Goal: Task Accomplishment & Management: Complete application form

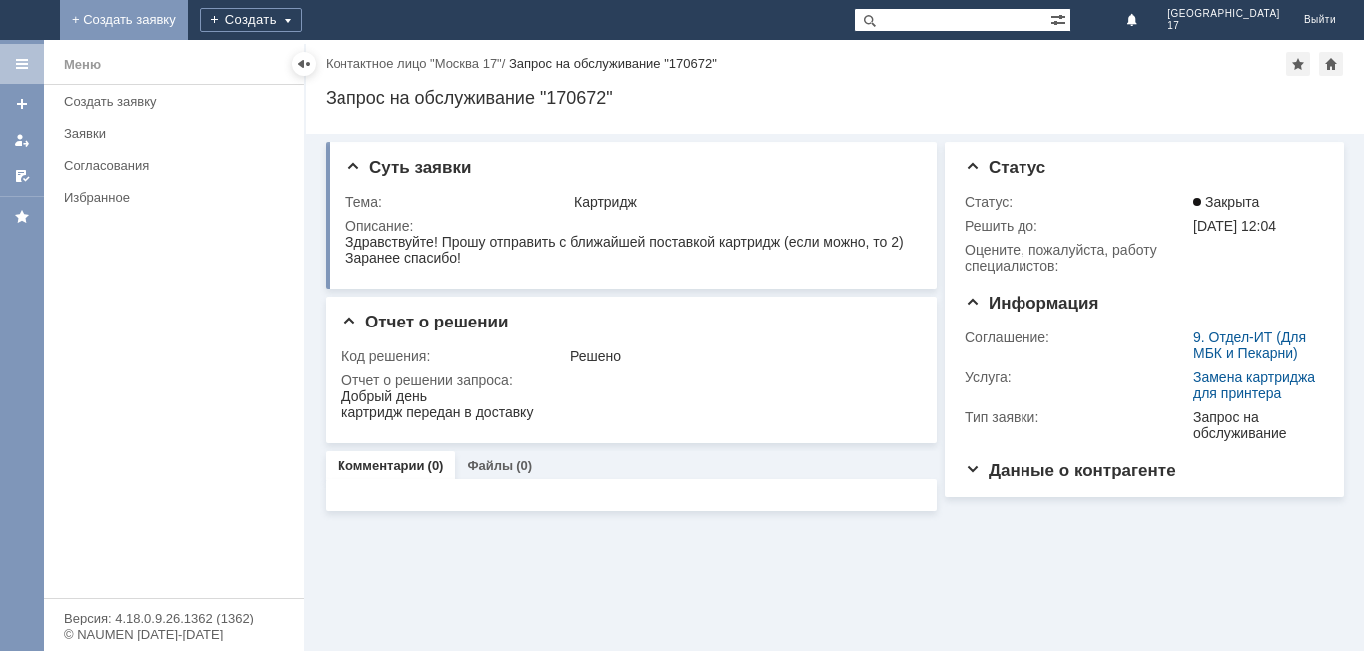
click at [188, 16] on link "+ Создать заявку" at bounding box center [124, 20] width 128 height 40
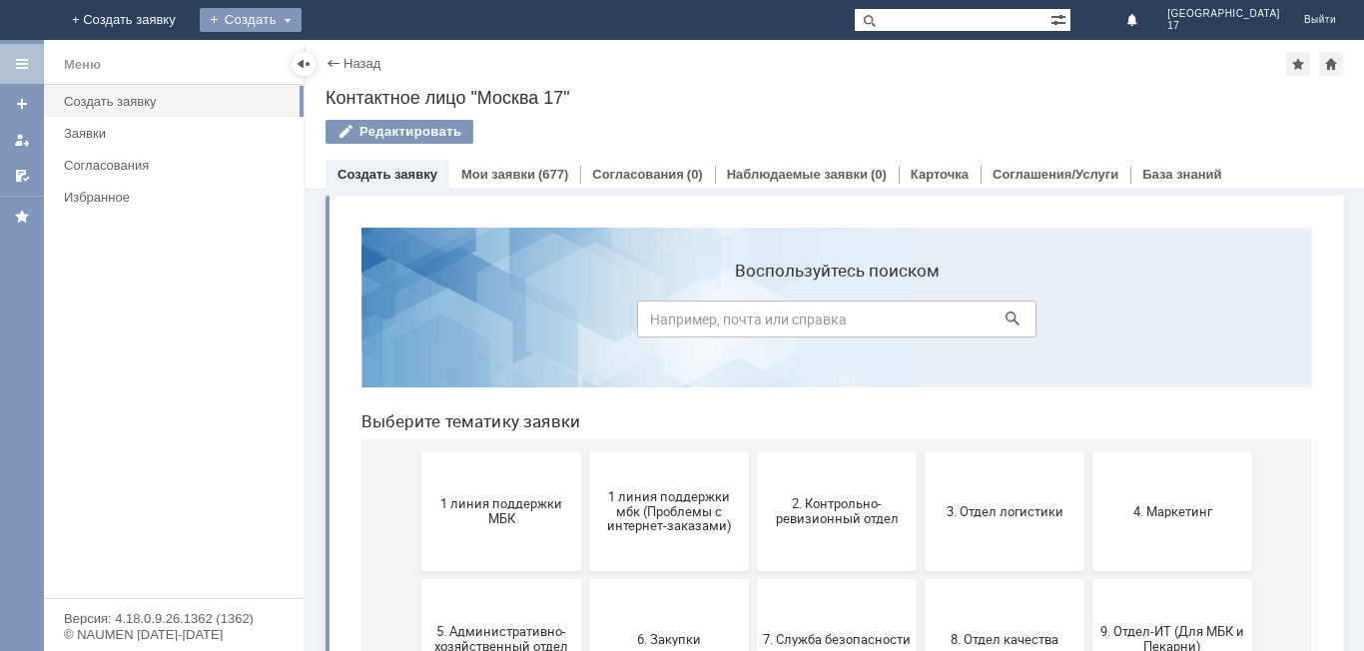
click at [302, 14] on div "Создать" at bounding box center [251, 20] width 102 height 24
click at [371, 63] on link "Заявка" at bounding box center [296, 60] width 152 height 24
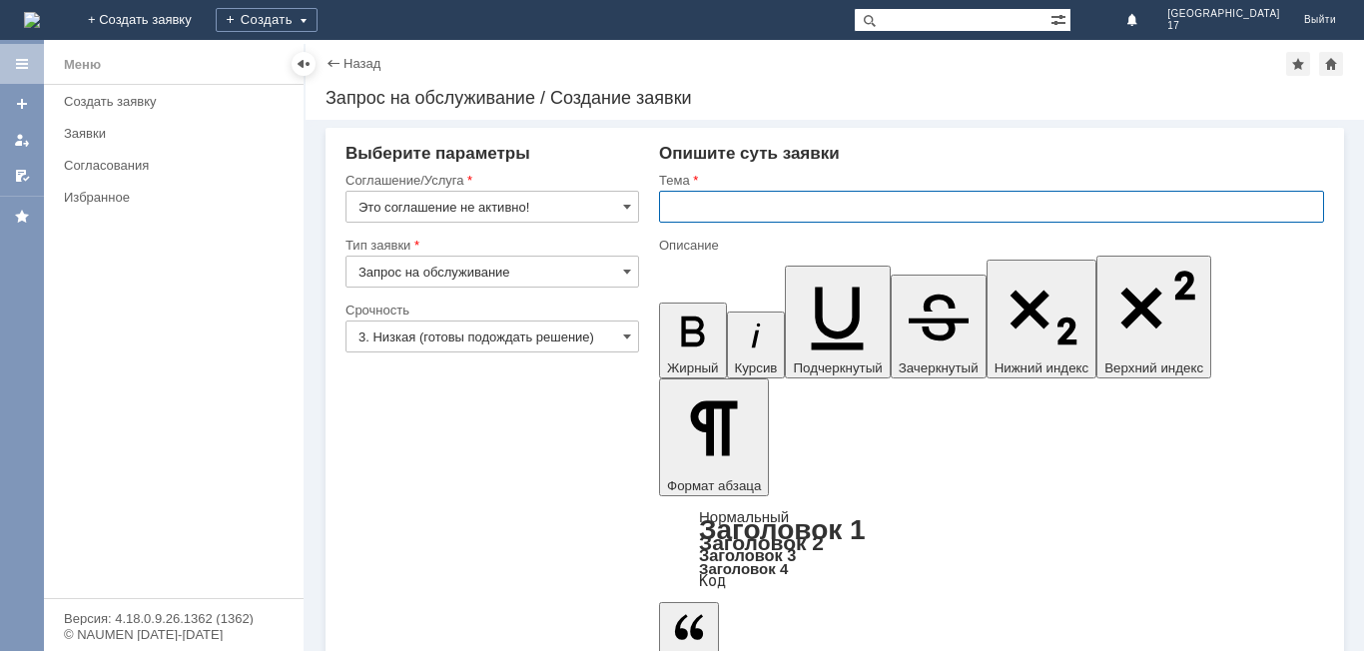
click at [671, 210] on input "text" at bounding box center [991, 207] width 665 height 32
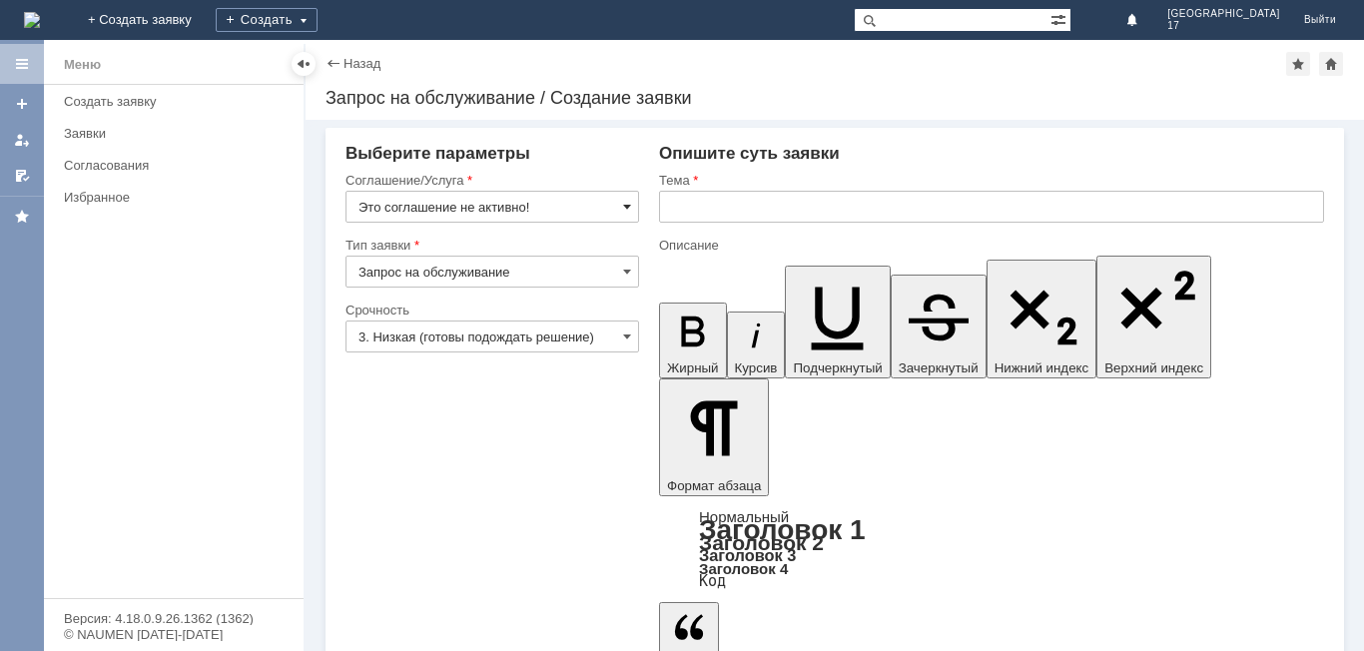
click at [628, 207] on span at bounding box center [627, 207] width 8 height 16
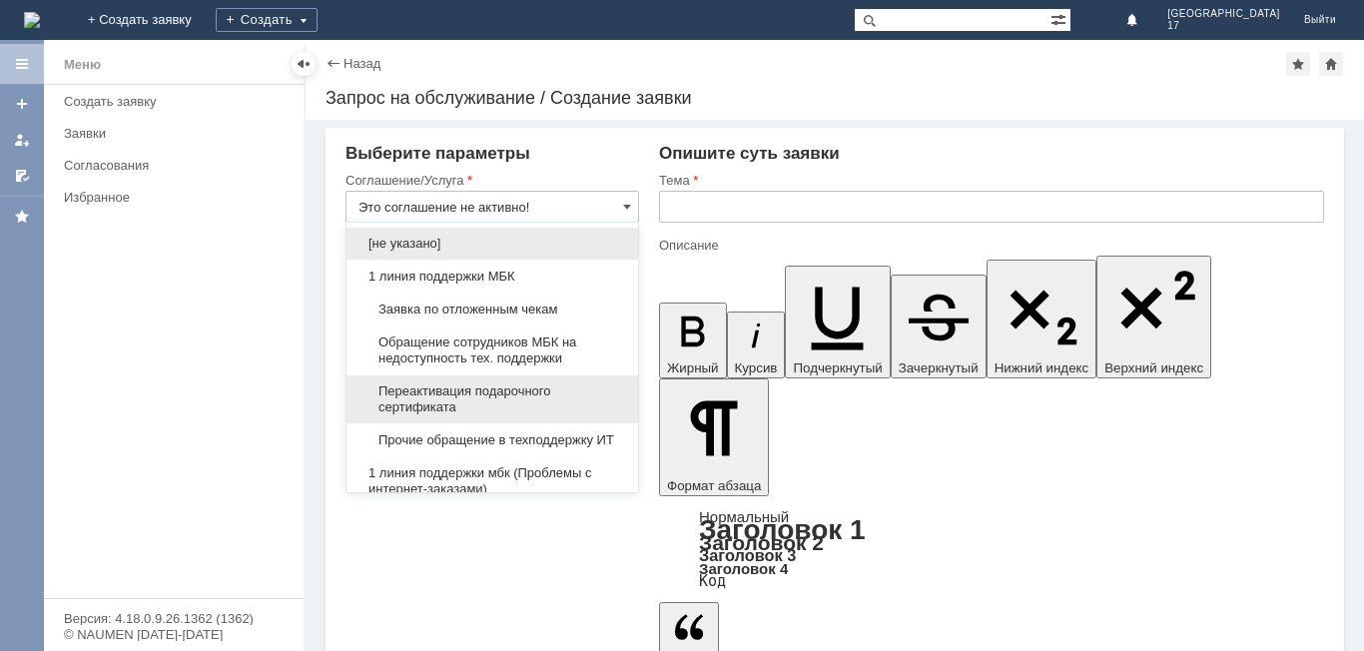
scroll to position [100, 0]
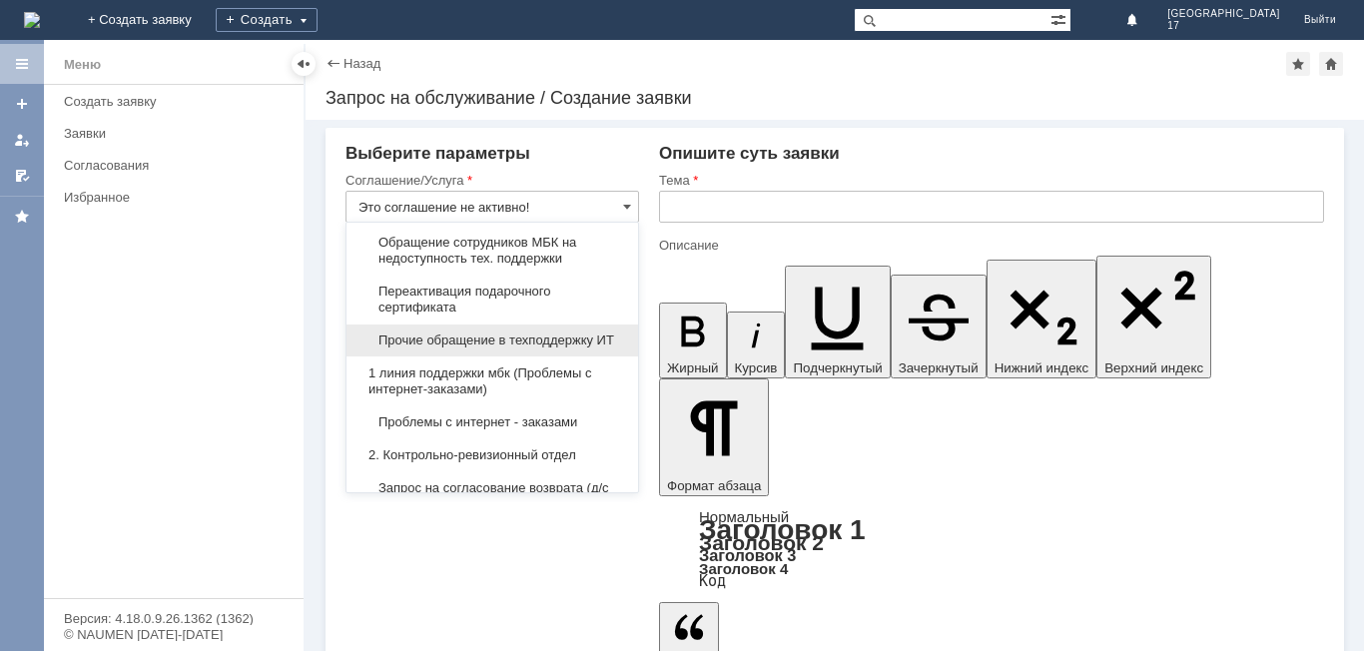
click at [557, 345] on span "Прочие обращение в техподдержку ИТ" at bounding box center [492, 340] width 268 height 16
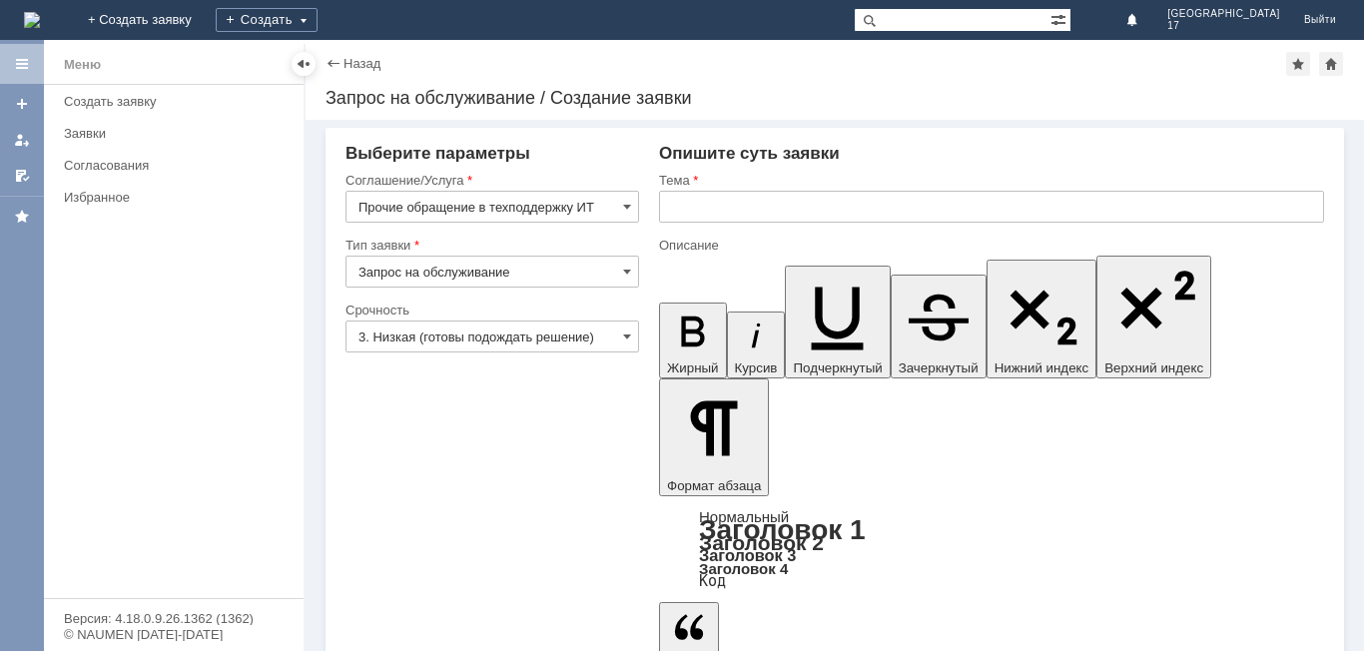
type input "Прочие обращение в техподдержку ИТ"
click at [638, 330] on input "3. Низкая (готовы подождать решение)" at bounding box center [492, 336] width 294 height 32
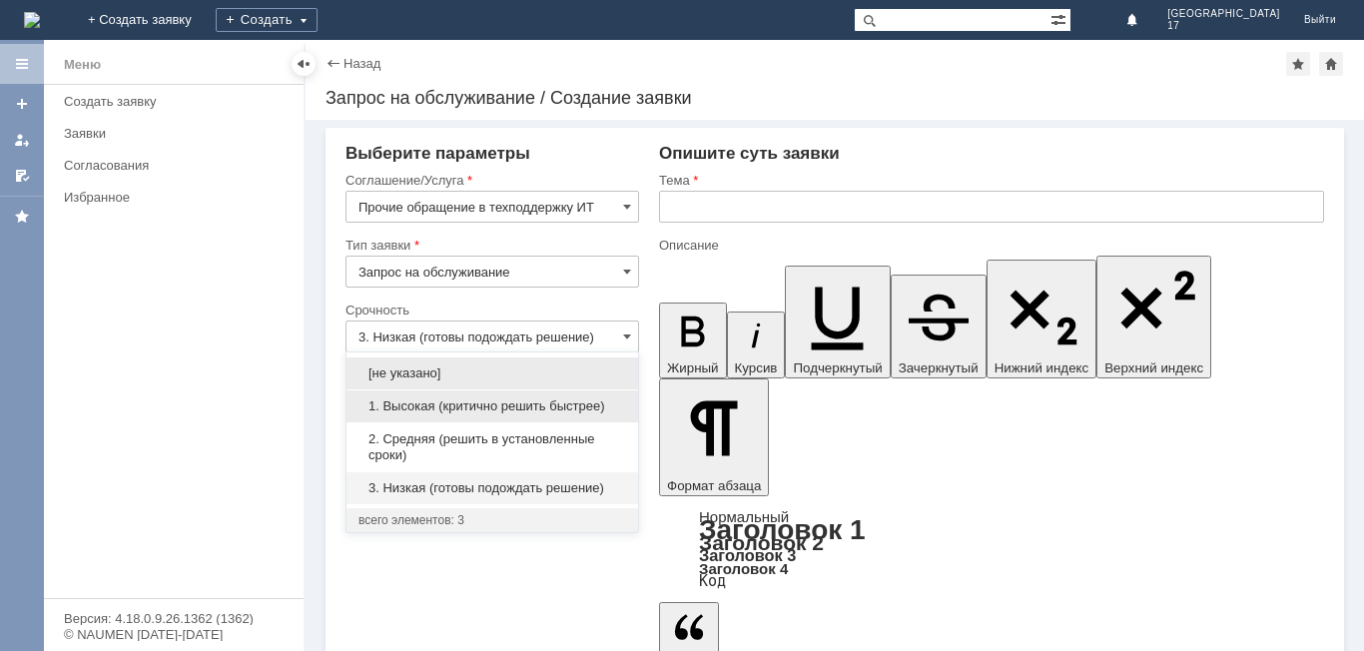
click at [579, 406] on span "1. Высокая (критично решить быстрее)" at bounding box center [492, 406] width 268 height 16
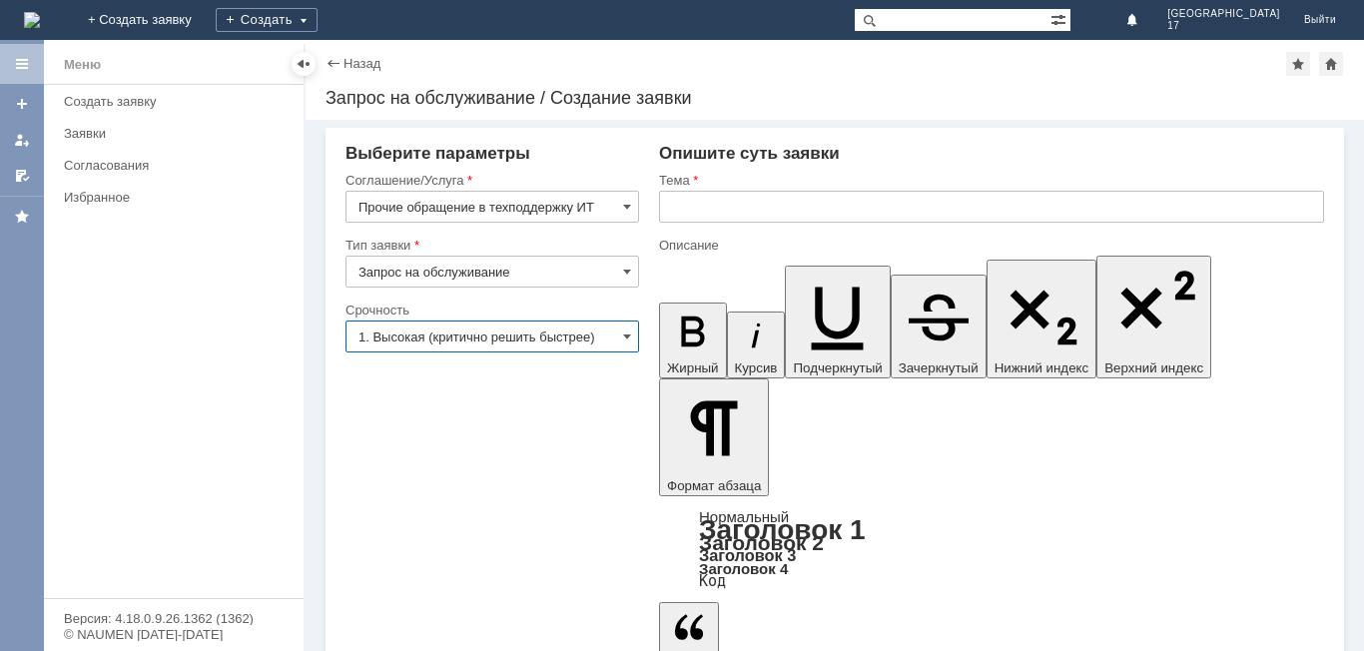
type input "1. Высокая (критично решить быстрее)"
click at [674, 209] on input "text" at bounding box center [991, 207] width 665 height 32
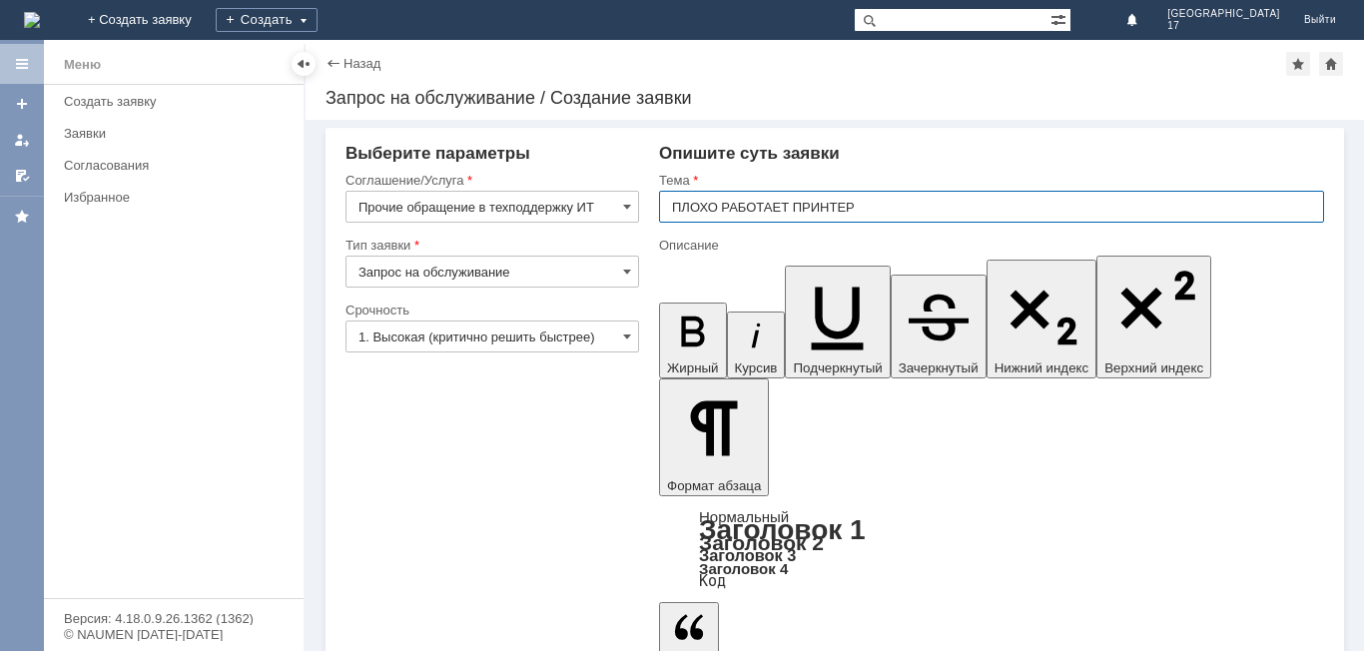
type input "ПЛОХО РАБОТАЕТ ПРИНТЕР"
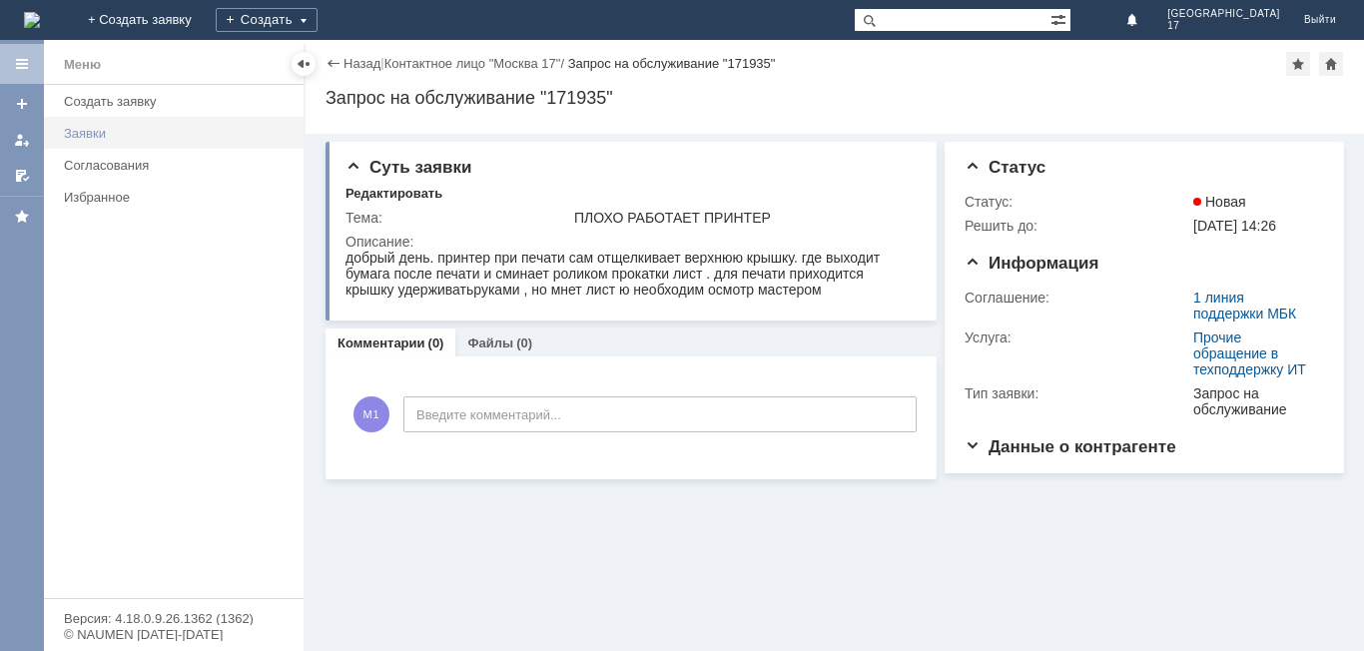
click at [101, 135] on div "Заявки" at bounding box center [178, 133] width 228 height 15
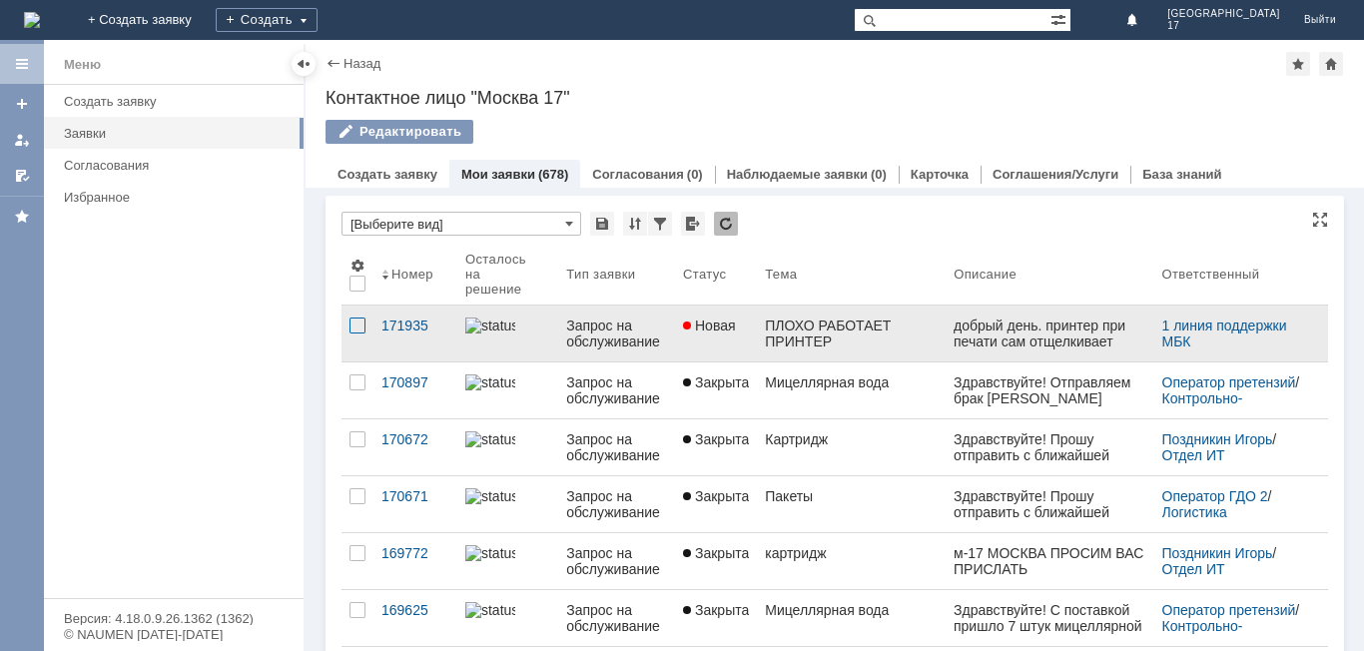
click at [357, 325] on div at bounding box center [357, 325] width 16 height 16
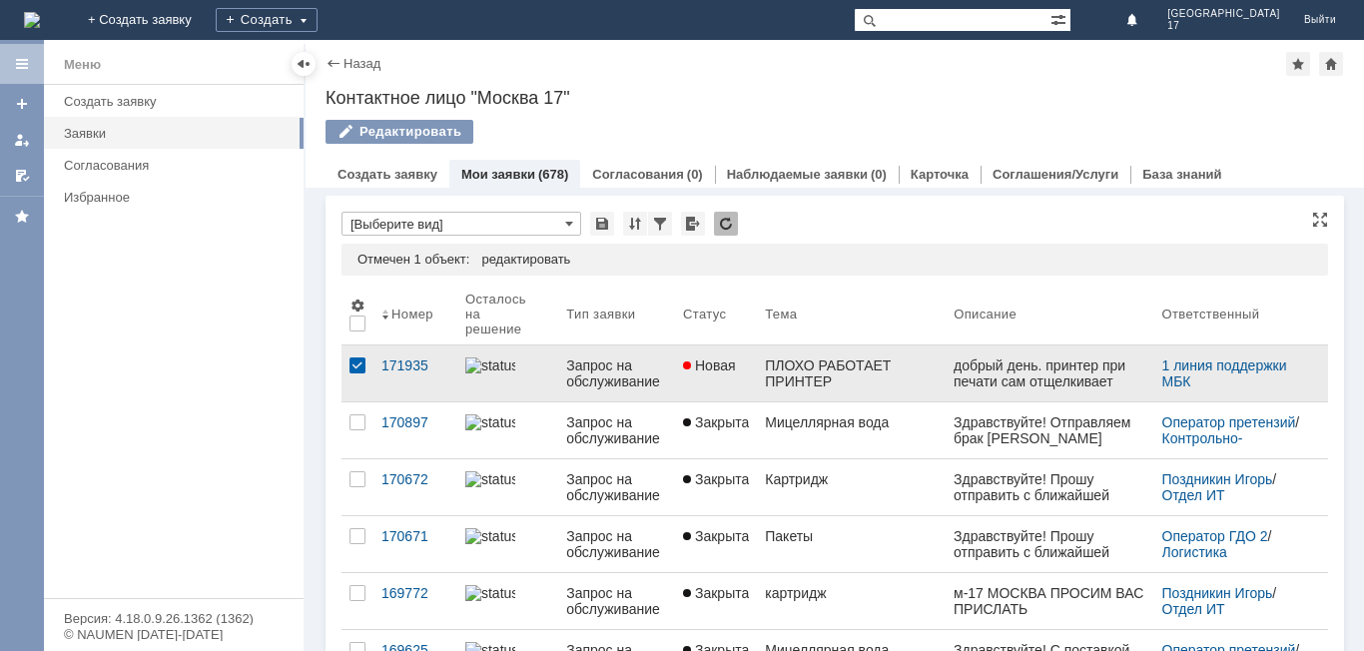
click at [667, 386] on div "Запрос на обслуживание" at bounding box center [616, 373] width 101 height 32
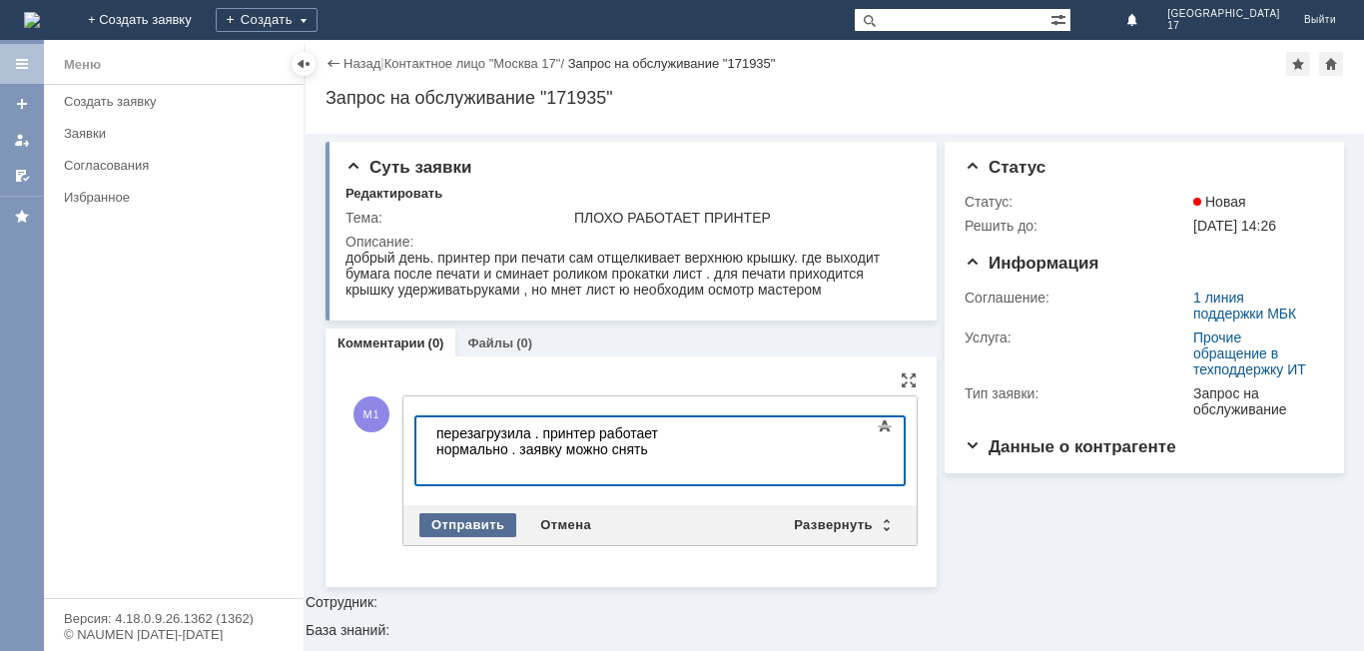
click at [468, 516] on div "Отправить" at bounding box center [467, 525] width 97 height 24
